Goal: Task Accomplishment & Management: Use online tool/utility

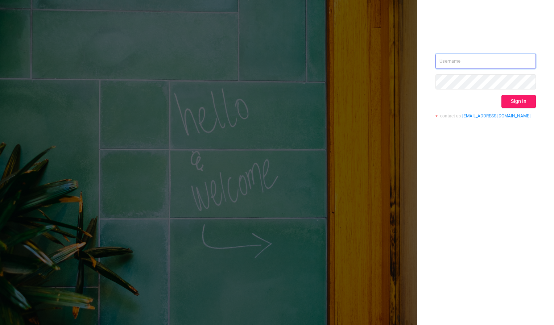
type input "[PERSON_NAME][EMAIL_ADDRESS][DOMAIN_NAME]"
click at [522, 100] on button "Sign in" at bounding box center [518, 101] width 34 height 13
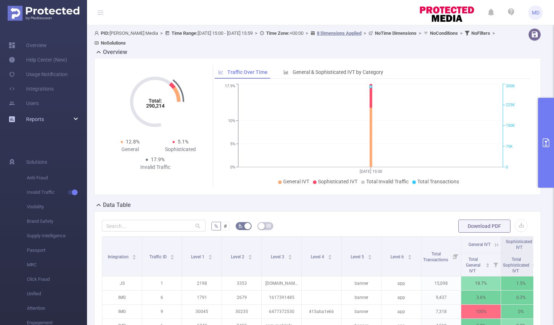
click at [29, 124] on link "Reports" at bounding box center [35, 119] width 18 height 14
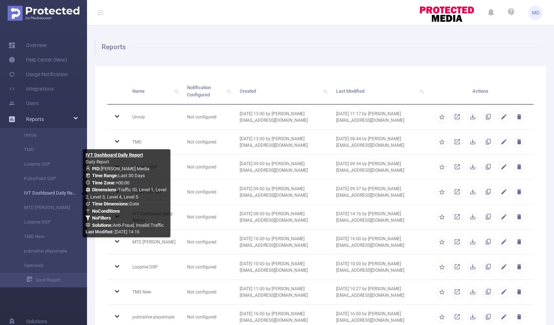
click at [48, 192] on link "IVT Dashboard Daily Report" at bounding box center [46, 193] width 64 height 14
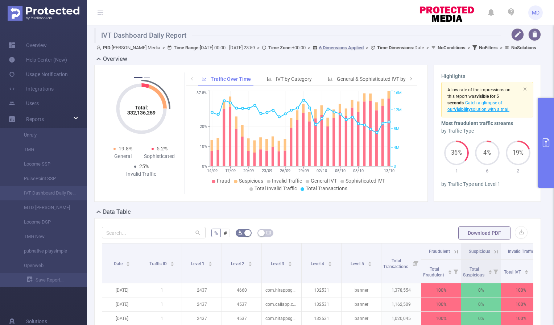
click at [538, 146] on button "primary" at bounding box center [546, 143] width 16 height 90
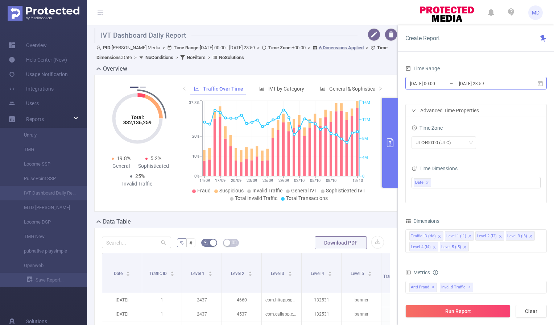
click at [436, 86] on input "[DATE] 00:00" at bounding box center [438, 84] width 59 height 10
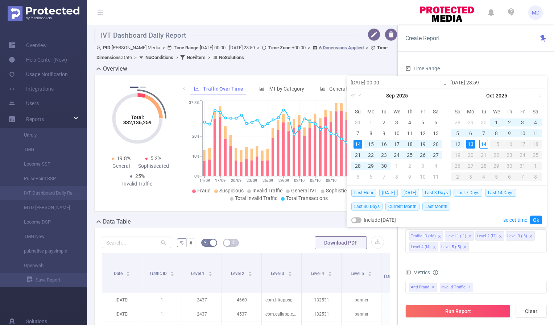
click at [497, 120] on div "1" at bounding box center [496, 122] width 9 height 9
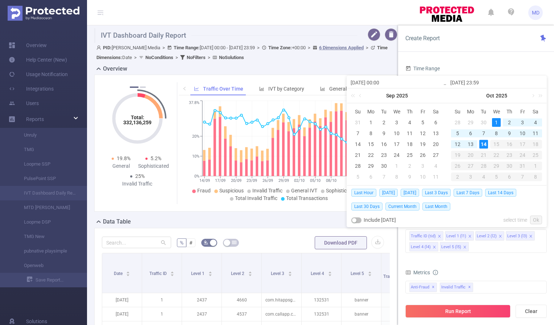
click at [482, 142] on div "14" at bounding box center [483, 144] width 9 height 9
type input "[DATE] 00:00"
type input "[DATE] 23:59"
type input "[DATE] 00:00"
type input "[DATE] 23:59"
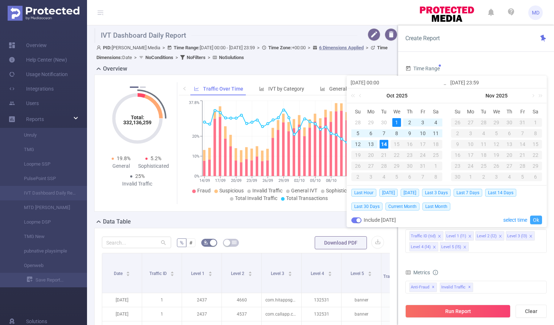
click at [536, 218] on link "Ok" at bounding box center [536, 220] width 12 height 9
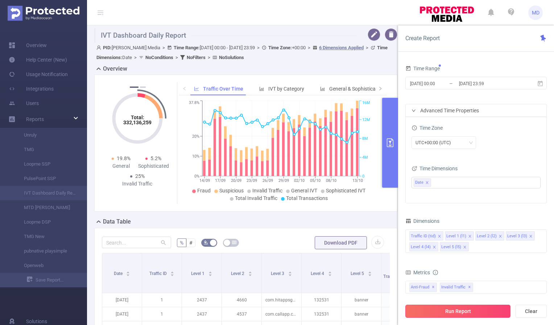
click at [456, 312] on button "Run Report" at bounding box center [457, 311] width 105 height 13
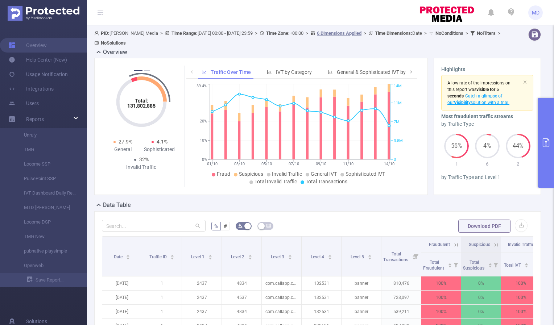
click at [548, 139] on icon "primary" at bounding box center [546, 142] width 7 height 9
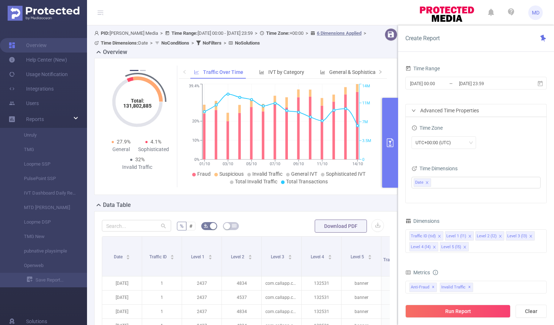
click at [391, 142] on icon "primary" at bounding box center [390, 142] width 9 height 9
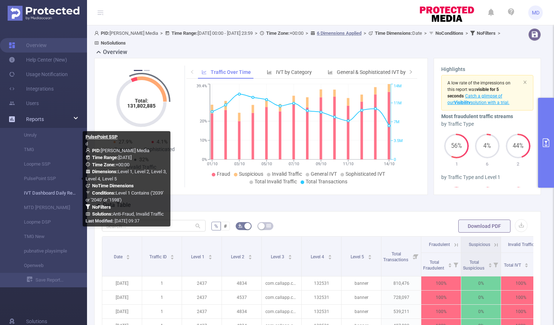
click at [51, 191] on link "IVT Dashboard Daily Report" at bounding box center [46, 193] width 64 height 14
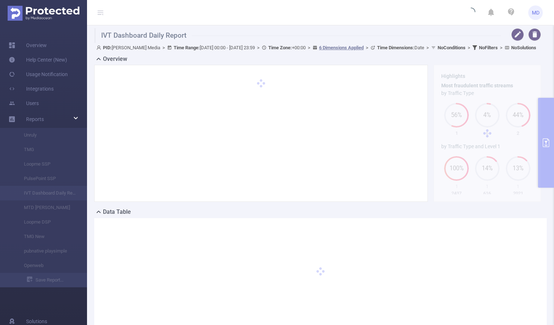
type input "[DATE] 00:00"
type input "[DATE] 23:59"
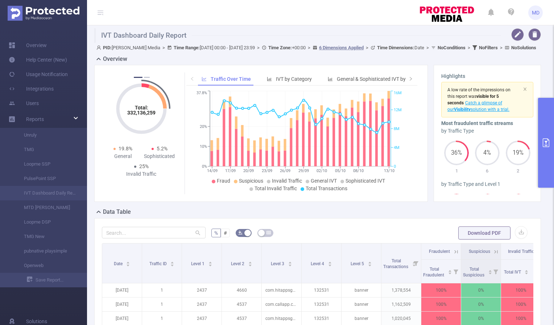
click at [547, 141] on icon "primary" at bounding box center [545, 142] width 9 height 9
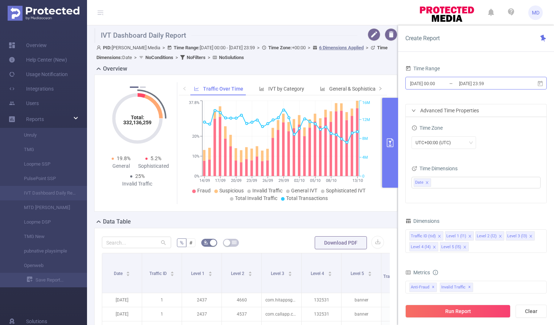
click at [469, 84] on input "[DATE] 23:59" at bounding box center [487, 84] width 59 height 10
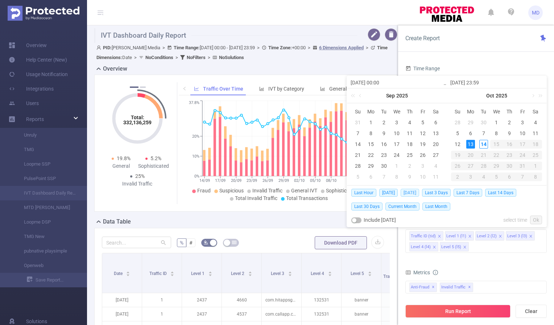
click at [409, 193] on span "[DATE]" at bounding box center [410, 193] width 18 height 8
type input "[DATE] 00:00"
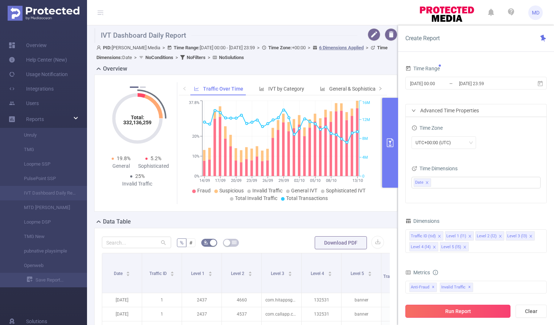
click at [453, 311] on button "Run Report" at bounding box center [457, 311] width 105 height 13
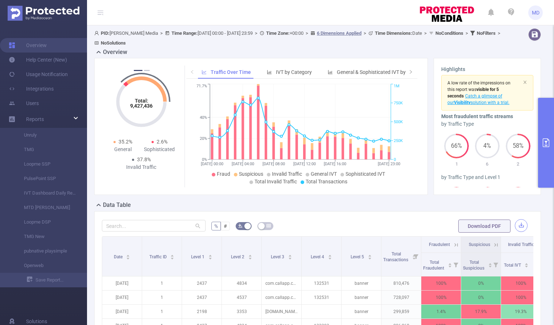
click at [517, 222] on button "button" at bounding box center [521, 225] width 13 height 13
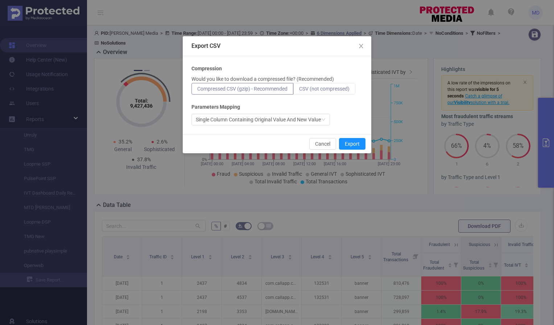
click at [339, 88] on span "CSV (not compressed)" at bounding box center [324, 89] width 50 height 6
click at [299, 91] on input "CSV (not compressed)" at bounding box center [299, 91] width 0 height 0
click at [355, 144] on button "Export" at bounding box center [352, 144] width 26 height 12
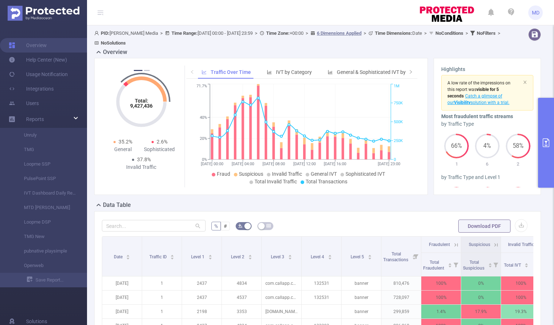
click at [545, 142] on icon "primary" at bounding box center [545, 142] width 9 height 9
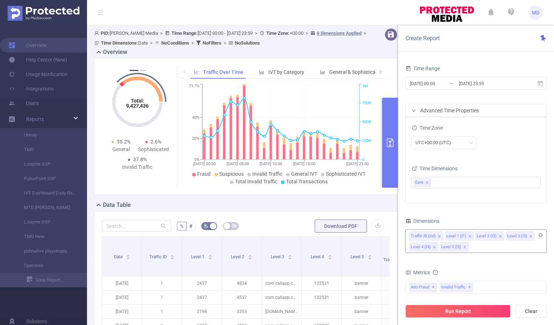
click at [499, 235] on icon "icon: close" at bounding box center [500, 237] width 4 height 4
click at [432, 247] on icon "icon: close" at bounding box center [434, 247] width 4 height 4
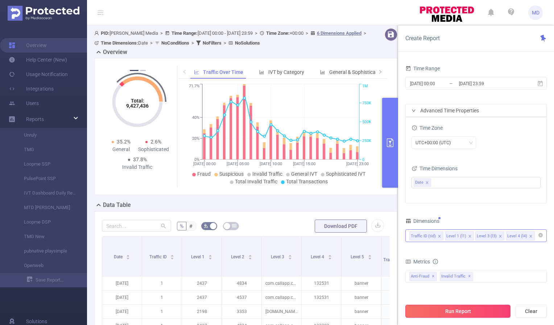
click at [468, 312] on button "Run Report" at bounding box center [457, 311] width 105 height 13
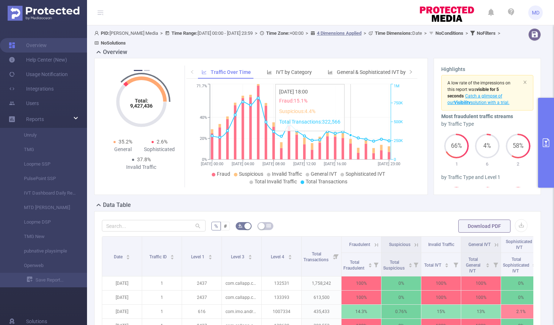
scroll to position [200, 0]
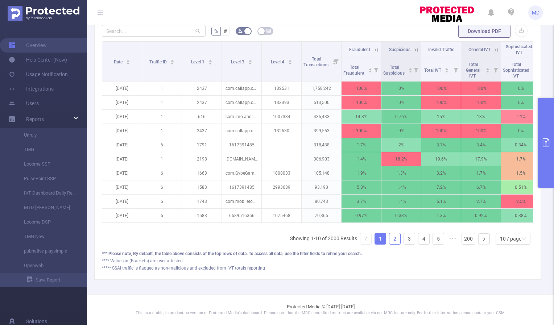
click at [391, 240] on link "2" at bounding box center [394, 238] width 11 height 11
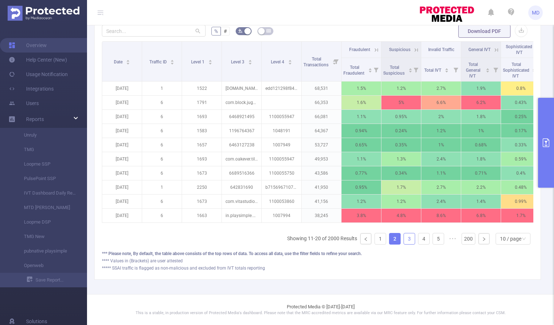
click at [406, 240] on link "3" at bounding box center [409, 238] width 11 height 11
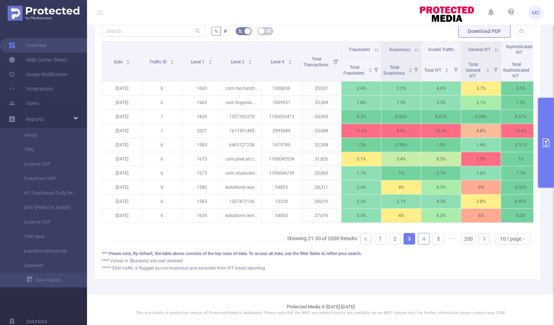
click at [420, 239] on link "4" at bounding box center [423, 238] width 11 height 11
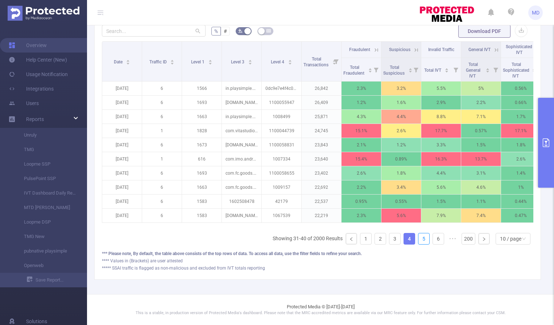
click at [420, 239] on link "5" at bounding box center [423, 238] width 11 height 11
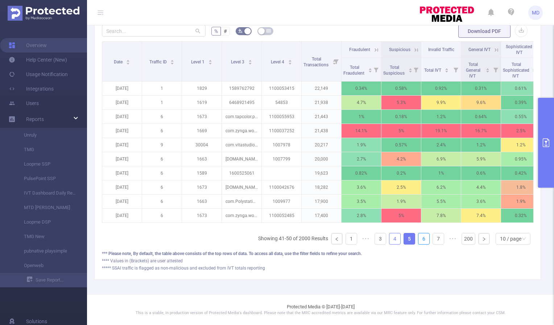
click at [420, 239] on link "6" at bounding box center [423, 238] width 11 height 11
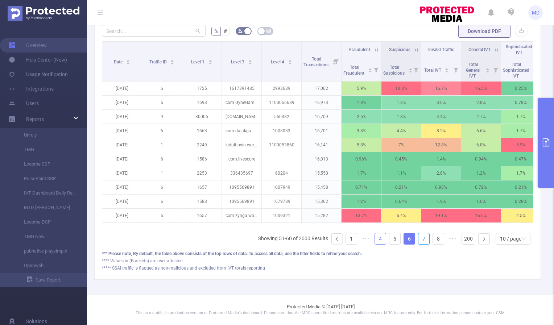
click at [420, 239] on link "7" at bounding box center [423, 238] width 11 height 11
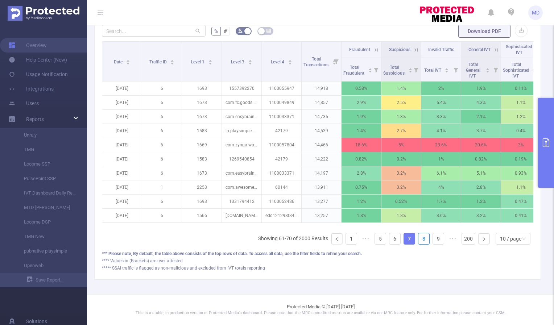
click at [420, 239] on link "8" at bounding box center [423, 238] width 11 height 11
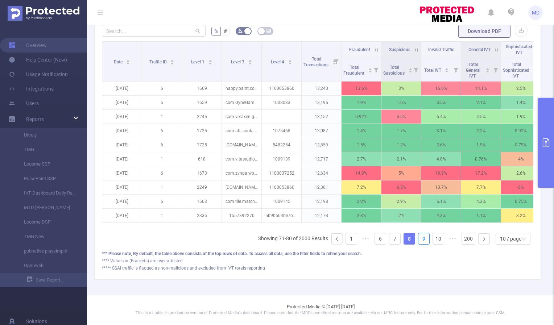
click at [420, 239] on link "9" at bounding box center [423, 238] width 11 height 11
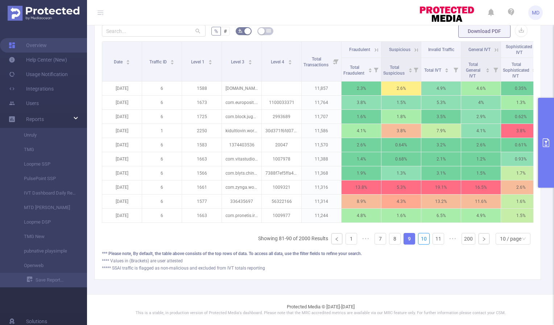
click at [420, 239] on link "10" at bounding box center [423, 238] width 11 height 11
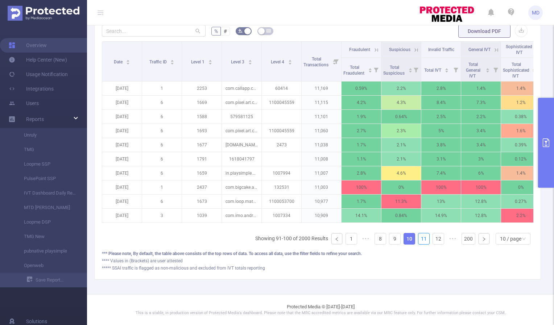
click at [420, 239] on link "11" at bounding box center [423, 238] width 11 height 11
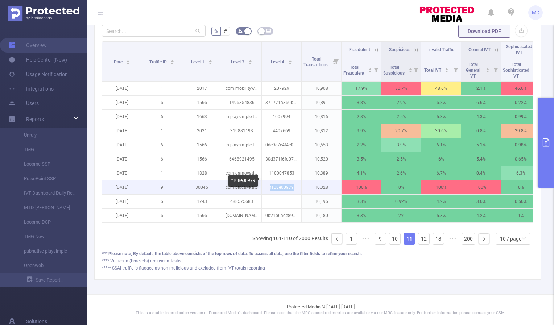
drag, startPoint x: 270, startPoint y: 181, endPoint x: 294, endPoint y: 181, distance: 23.6
click at [294, 181] on p "f108e00979" at bounding box center [282, 187] width 40 height 14
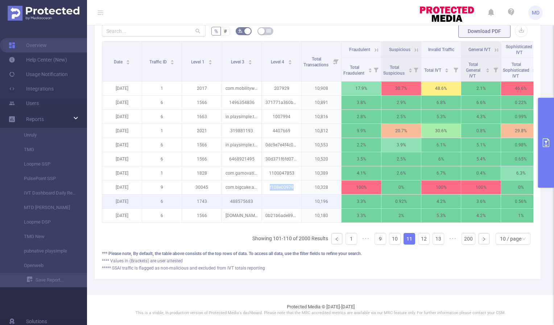
copy p "f108e00979"
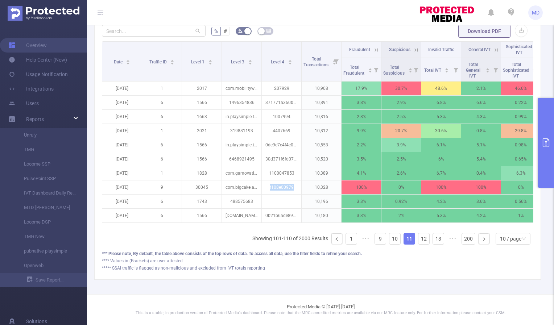
copy p "f108e00979"
click at [418, 241] on link "12" at bounding box center [423, 238] width 11 height 11
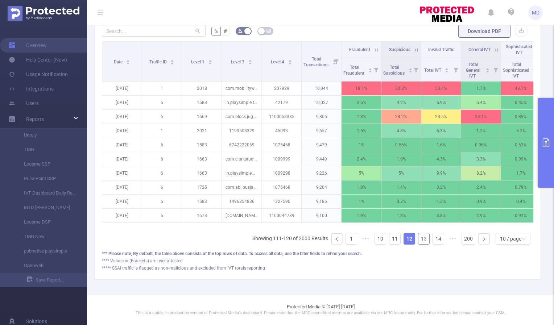
click at [418, 240] on link "13" at bounding box center [423, 238] width 11 height 11
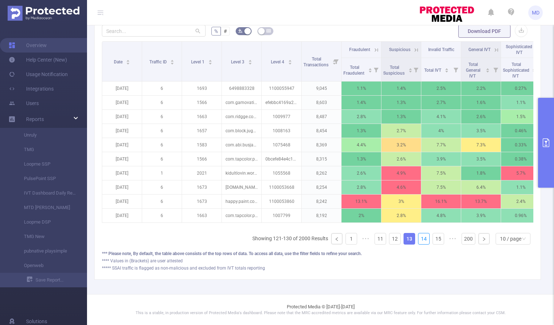
click at [418, 240] on link "14" at bounding box center [423, 238] width 11 height 11
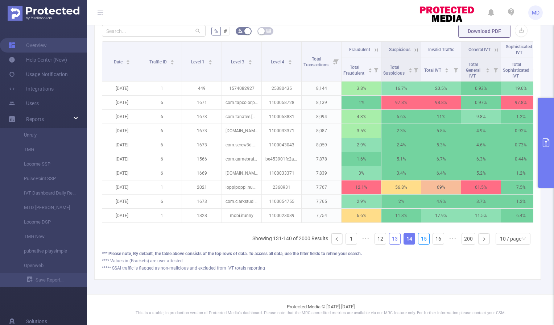
click at [418, 240] on link "15" at bounding box center [423, 238] width 11 height 11
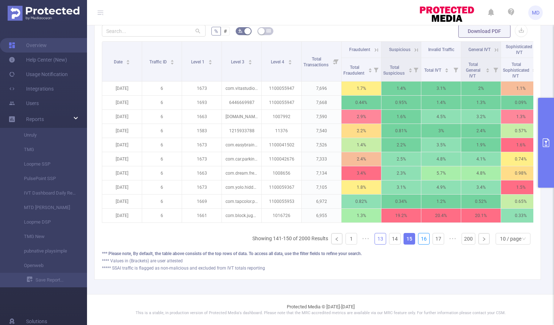
click at [418, 240] on link "16" at bounding box center [423, 238] width 11 height 11
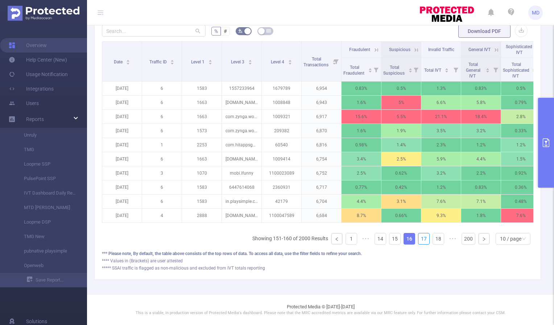
click at [418, 240] on link "17" at bounding box center [423, 238] width 11 height 11
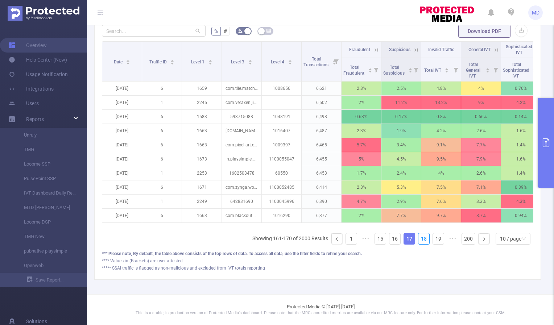
click at [418, 240] on link "18" at bounding box center [423, 238] width 11 height 11
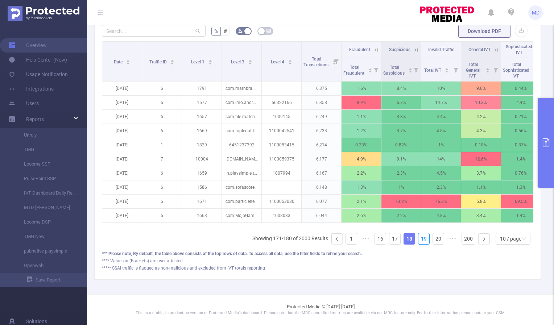
click at [418, 240] on link "19" at bounding box center [423, 238] width 11 height 11
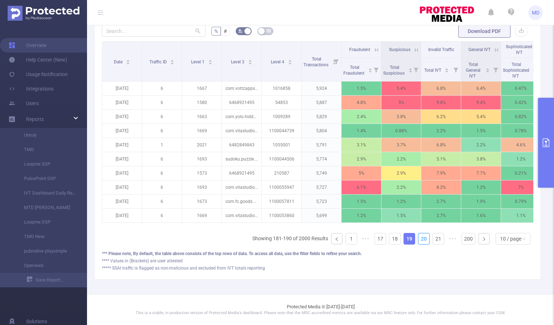
click at [418, 240] on link "20" at bounding box center [423, 238] width 11 height 11
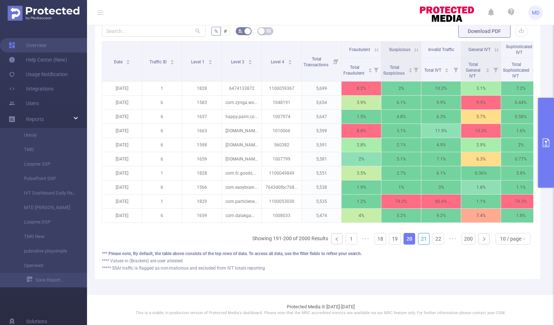
click at [418, 240] on link "21" at bounding box center [423, 238] width 11 height 11
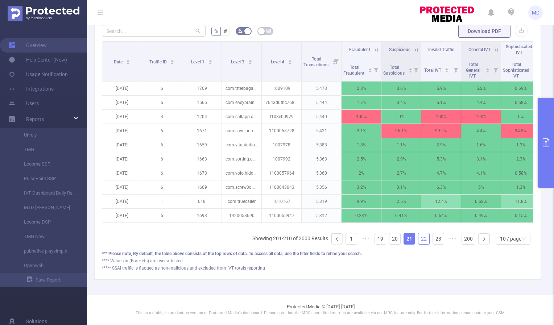
click at [418, 238] on link "22" at bounding box center [423, 238] width 11 height 11
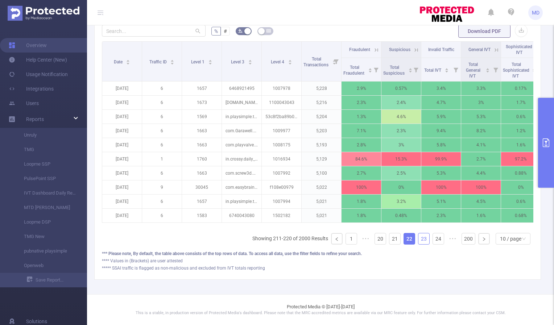
click at [418, 238] on link "23" at bounding box center [423, 238] width 11 height 11
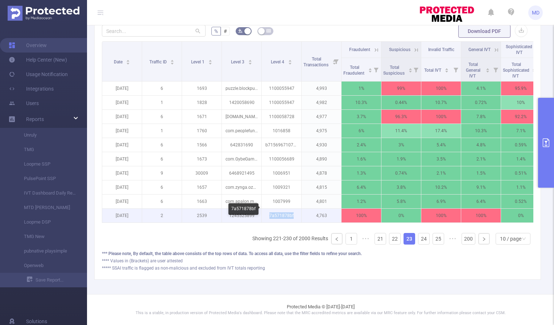
drag, startPoint x: 269, startPoint y: 209, endPoint x: 296, endPoint y: 210, distance: 26.5
click at [296, 210] on p "7a571878bf" at bounding box center [282, 216] width 40 height 14
copy p "7a571878bf"
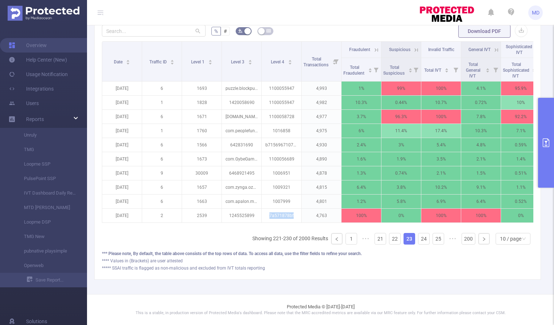
copy p "7a571878bf"
click at [419, 241] on link "24" at bounding box center [423, 238] width 11 height 11
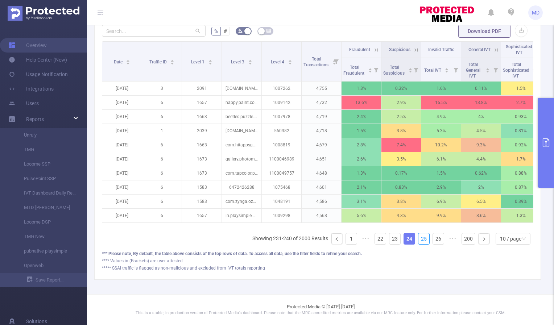
click at [419, 241] on link "25" at bounding box center [423, 238] width 11 height 11
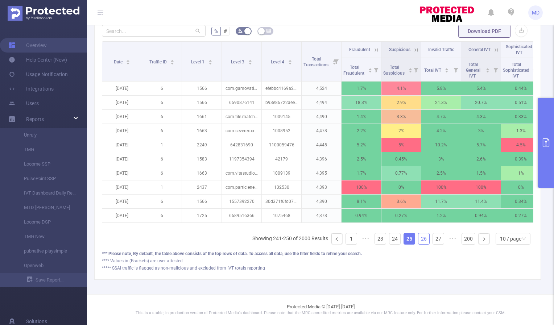
click at [418, 239] on link "26" at bounding box center [423, 238] width 11 height 11
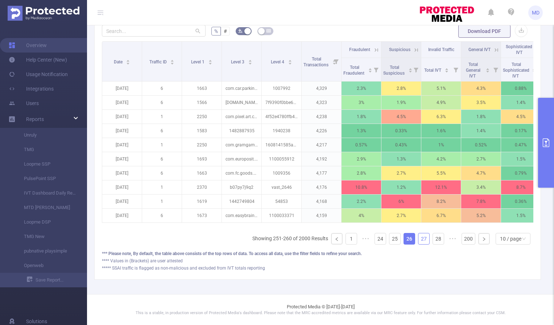
click at [418, 238] on link "27" at bounding box center [423, 238] width 11 height 11
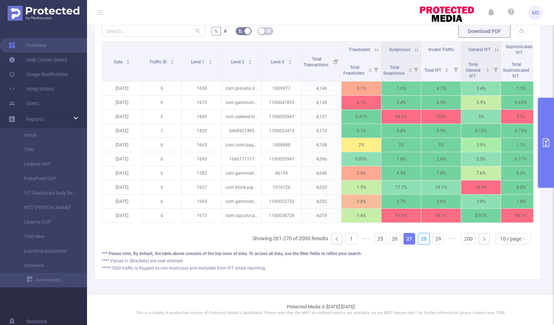
click at [418, 238] on link "28" at bounding box center [423, 238] width 11 height 11
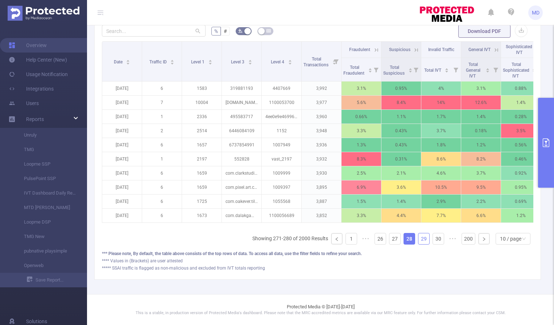
click at [419, 240] on link "29" at bounding box center [423, 238] width 11 height 11
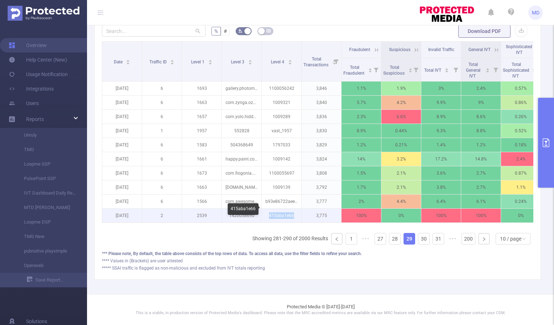
drag, startPoint x: 269, startPoint y: 210, endPoint x: 296, endPoint y: 211, distance: 26.5
click at [296, 211] on p "415aba1e66" at bounding box center [282, 216] width 40 height 14
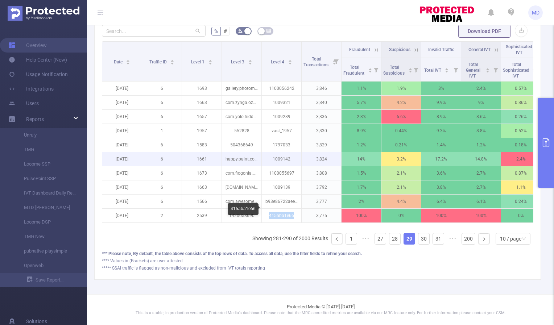
copy p "415aba1e66"
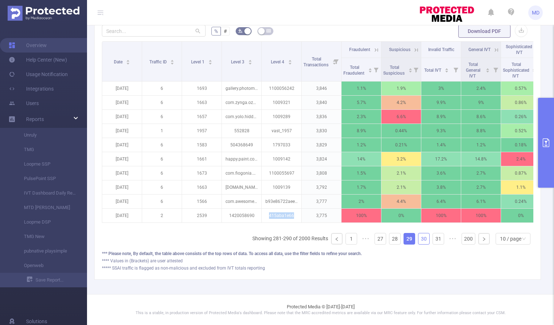
click at [418, 239] on link "30" at bounding box center [423, 238] width 11 height 11
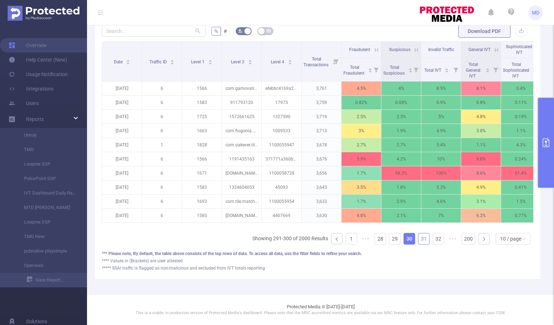
click at [419, 240] on link "31" at bounding box center [423, 238] width 11 height 11
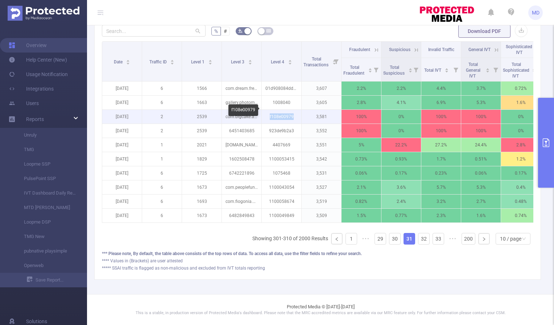
drag, startPoint x: 269, startPoint y: 112, endPoint x: 294, endPoint y: 111, distance: 24.3
click at [294, 111] on p "f108e00979" at bounding box center [282, 117] width 40 height 14
copy p "f108e00979"
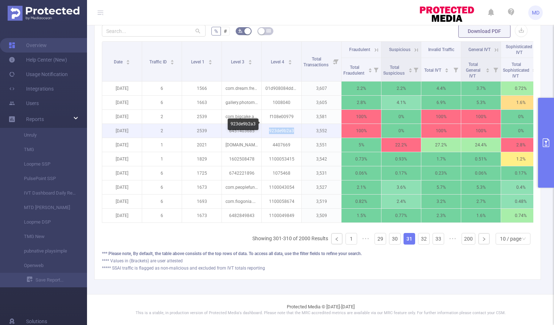
drag, startPoint x: 270, startPoint y: 126, endPoint x: 295, endPoint y: 126, distance: 25.4
click at [295, 126] on p "923de9b2a3" at bounding box center [282, 131] width 40 height 14
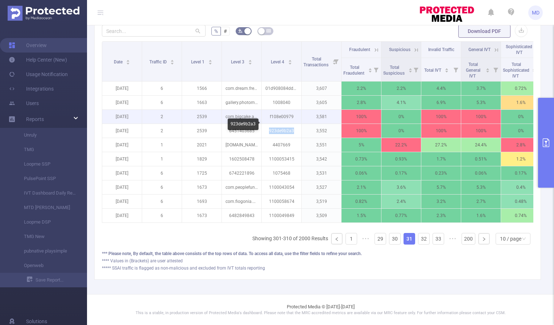
copy p "923de9b2a3"
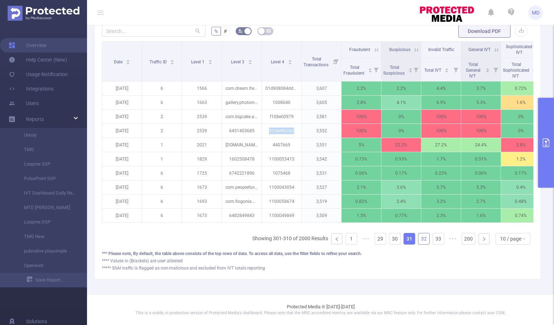
click at [418, 240] on link "32" at bounding box center [423, 238] width 11 height 11
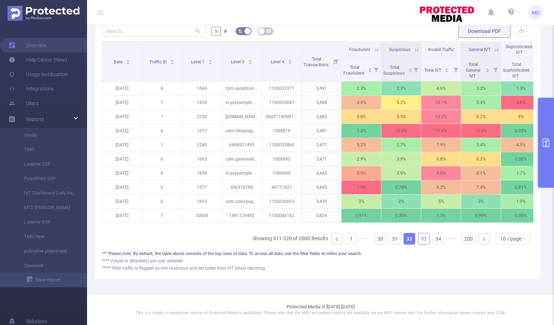
click at [418, 239] on link "33" at bounding box center [423, 238] width 11 height 11
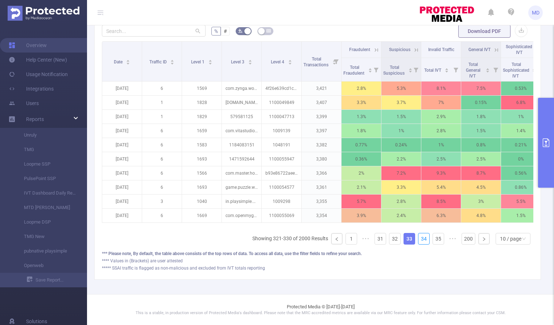
click at [418, 239] on link "34" at bounding box center [423, 238] width 11 height 11
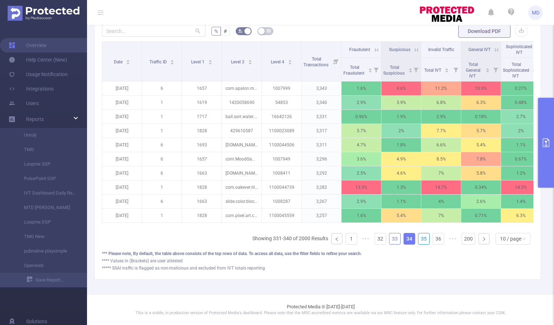
click at [418, 239] on link "35" at bounding box center [423, 238] width 11 height 11
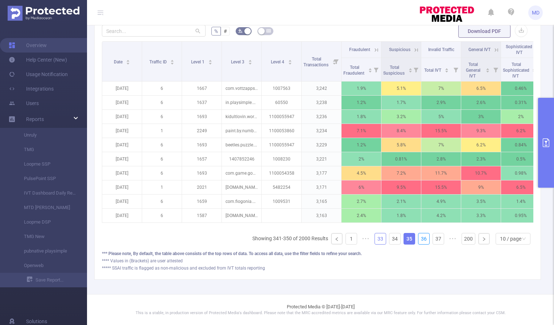
click at [418, 239] on link "36" at bounding box center [423, 238] width 11 height 11
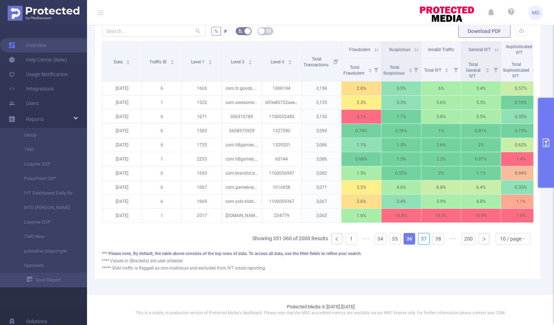
click at [418, 239] on link "37" at bounding box center [423, 238] width 11 height 11
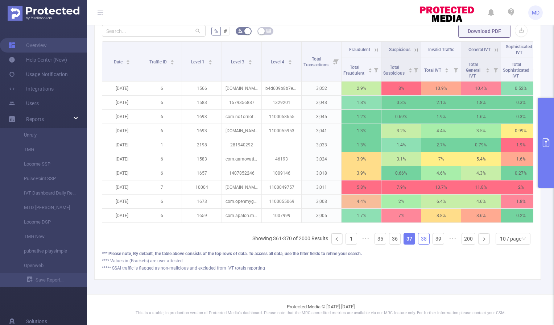
click at [418, 239] on link "38" at bounding box center [423, 238] width 11 height 11
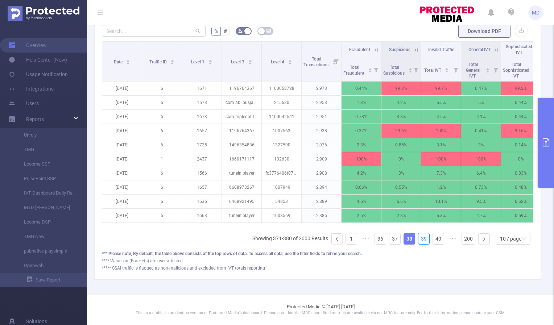
click at [418, 239] on link "39" at bounding box center [423, 238] width 11 height 11
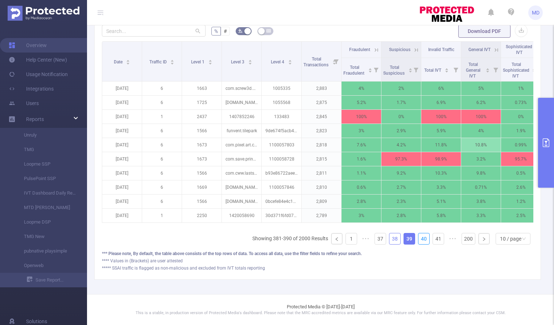
click at [418, 239] on link "40" at bounding box center [423, 238] width 11 height 11
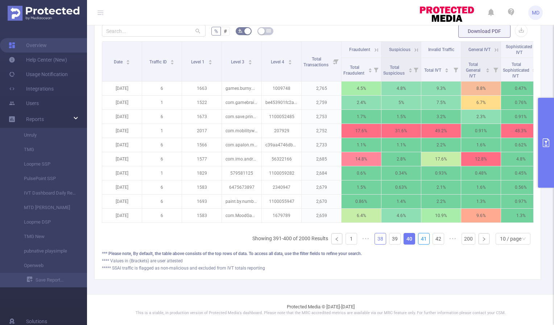
click at [418, 239] on link "41" at bounding box center [423, 238] width 11 height 11
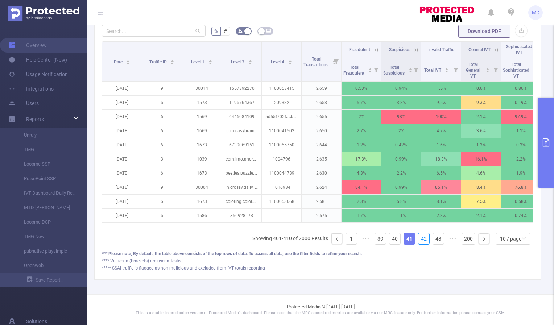
click at [418, 239] on link "42" at bounding box center [423, 238] width 11 height 11
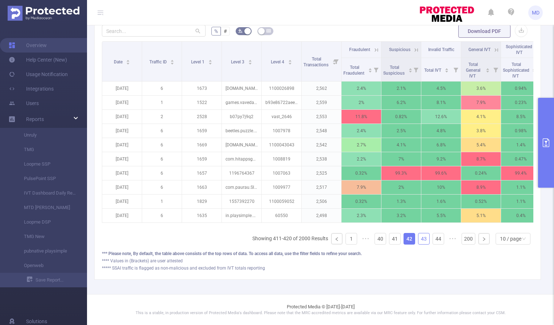
click at [418, 239] on link "43" at bounding box center [423, 238] width 11 height 11
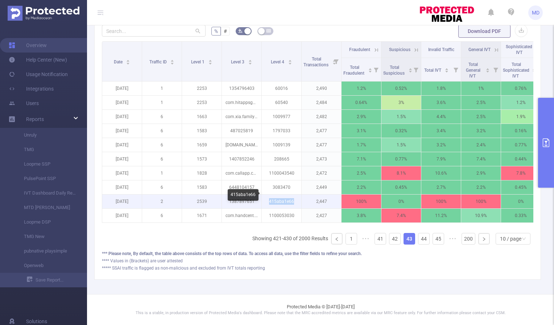
drag, startPoint x: 269, startPoint y: 196, endPoint x: 295, endPoint y: 196, distance: 26.1
click at [295, 196] on p "415aba1e66" at bounding box center [282, 202] width 40 height 14
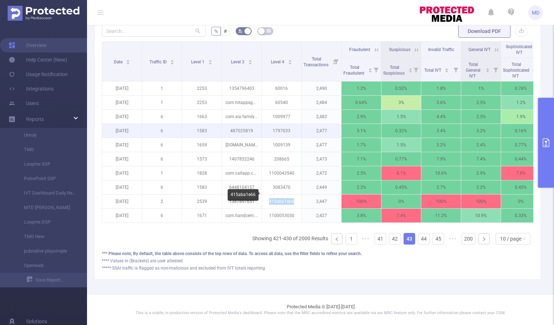
copy p "415aba1e66"
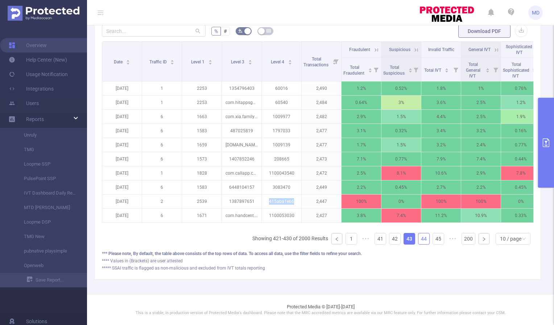
click at [418, 241] on link "44" at bounding box center [423, 238] width 11 height 11
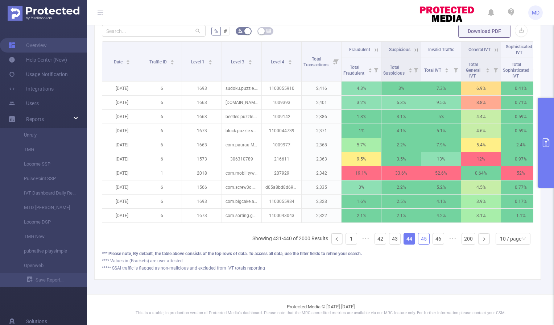
click at [418, 241] on link "45" at bounding box center [423, 238] width 11 height 11
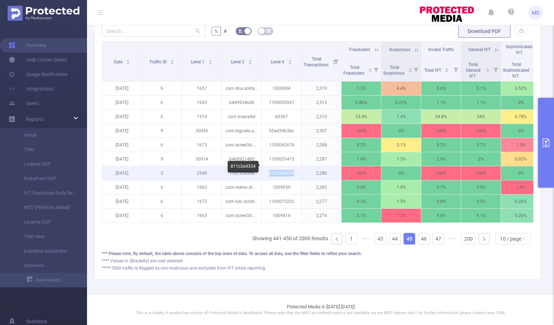
drag, startPoint x: 269, startPoint y: 167, endPoint x: 295, endPoint y: 168, distance: 26.5
click at [295, 168] on p "811c3a4334" at bounding box center [282, 173] width 40 height 14
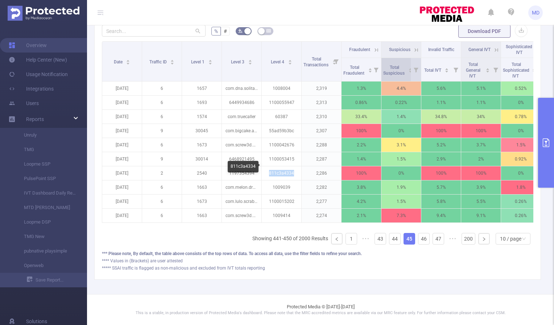
copy p "811c3a4334"
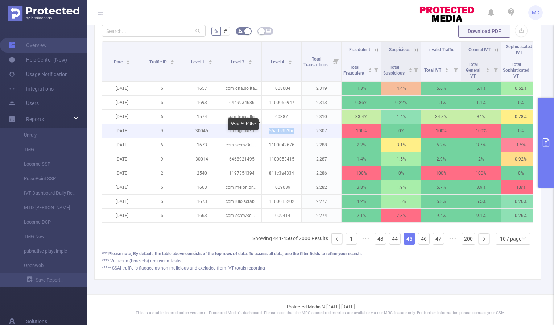
drag, startPoint x: 269, startPoint y: 124, endPoint x: 297, endPoint y: 125, distance: 27.9
click at [297, 125] on p "55ad59b3bc" at bounding box center [282, 131] width 40 height 14
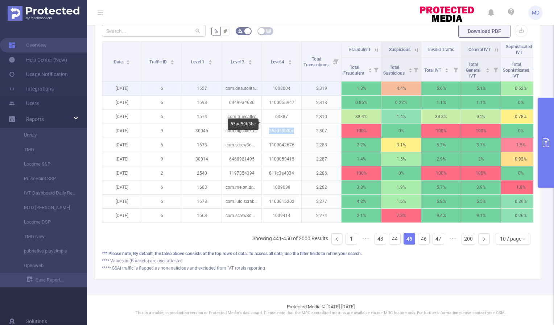
copy p "55ad59b3bc"
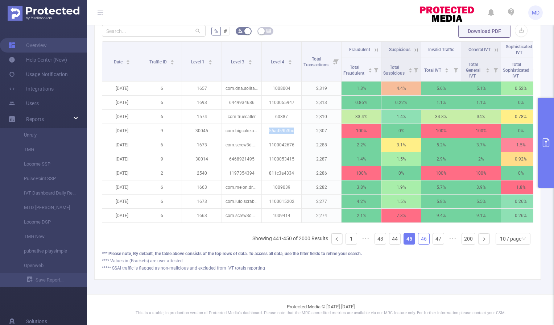
click at [418, 237] on link "46" at bounding box center [423, 238] width 11 height 11
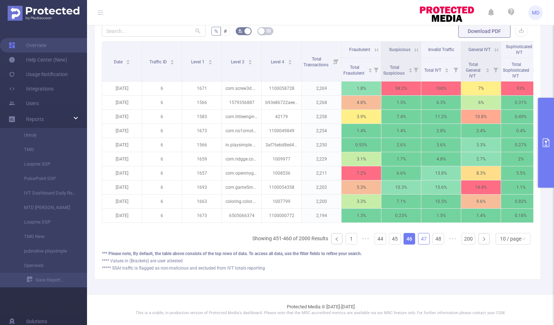
click at [418, 238] on link "47" at bounding box center [423, 238] width 11 height 11
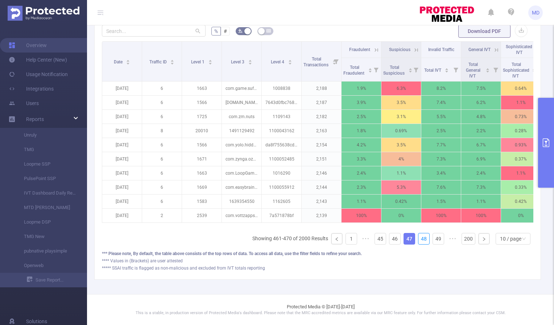
click at [418, 238] on link "48" at bounding box center [423, 238] width 11 height 11
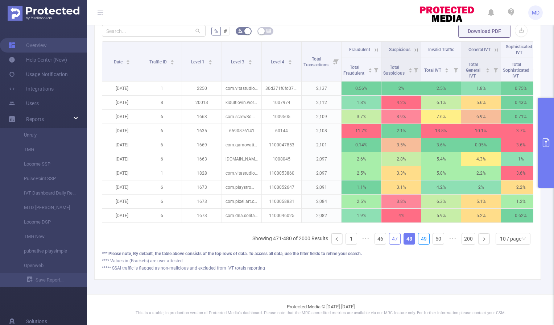
click at [418, 238] on link "49" at bounding box center [423, 238] width 11 height 11
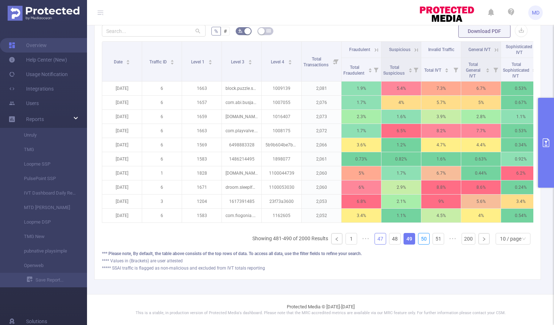
click at [418, 238] on link "50" at bounding box center [423, 238] width 11 height 11
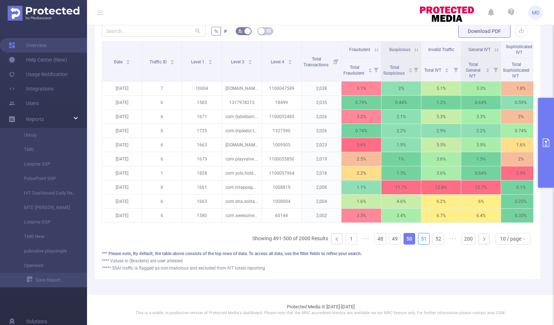
click at [418, 238] on link "51" at bounding box center [423, 238] width 11 height 11
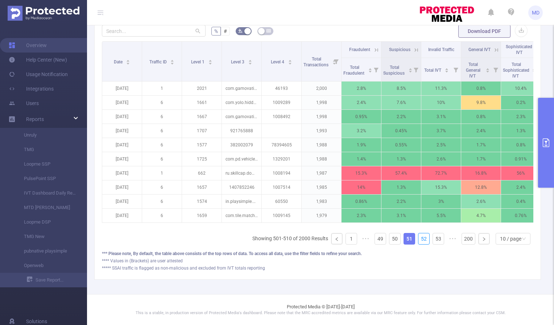
click at [418, 238] on link "52" at bounding box center [423, 238] width 11 height 11
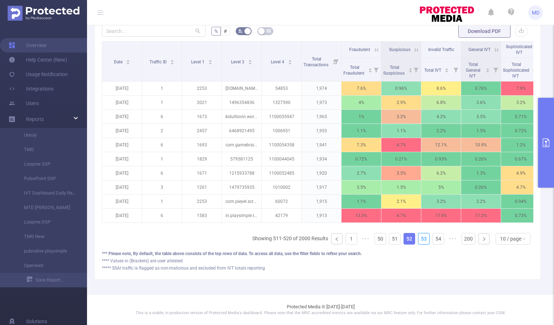
click at [418, 238] on link "53" at bounding box center [423, 238] width 11 height 11
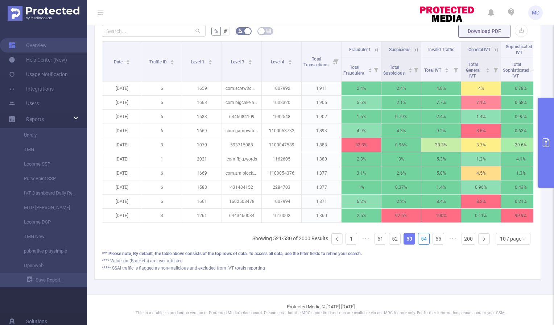
click at [418, 238] on link "54" at bounding box center [423, 238] width 11 height 11
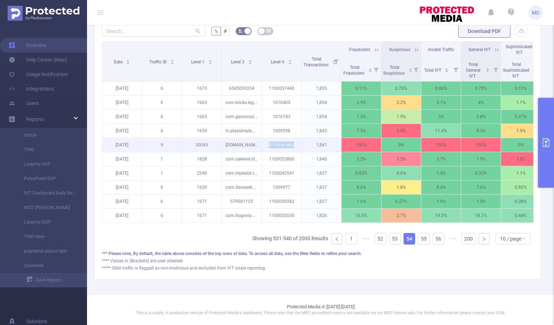
drag, startPoint x: 270, startPoint y: 139, endPoint x: 301, endPoint y: 139, distance: 31.5
click at [301, 139] on td "415aba1e66" at bounding box center [282, 145] width 40 height 14
